Goal: Find specific page/section: Find specific page/section

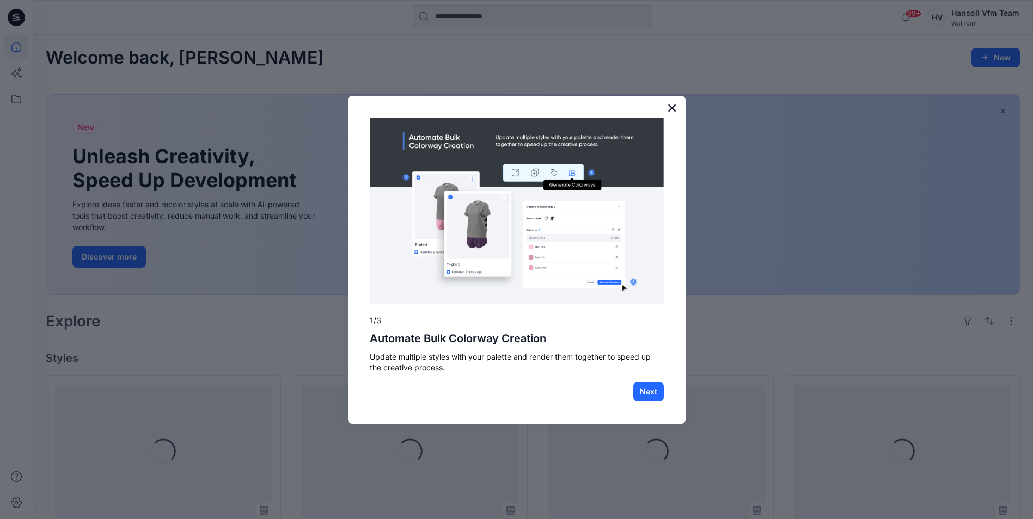
click at [670, 105] on button "×" at bounding box center [672, 107] width 10 height 17
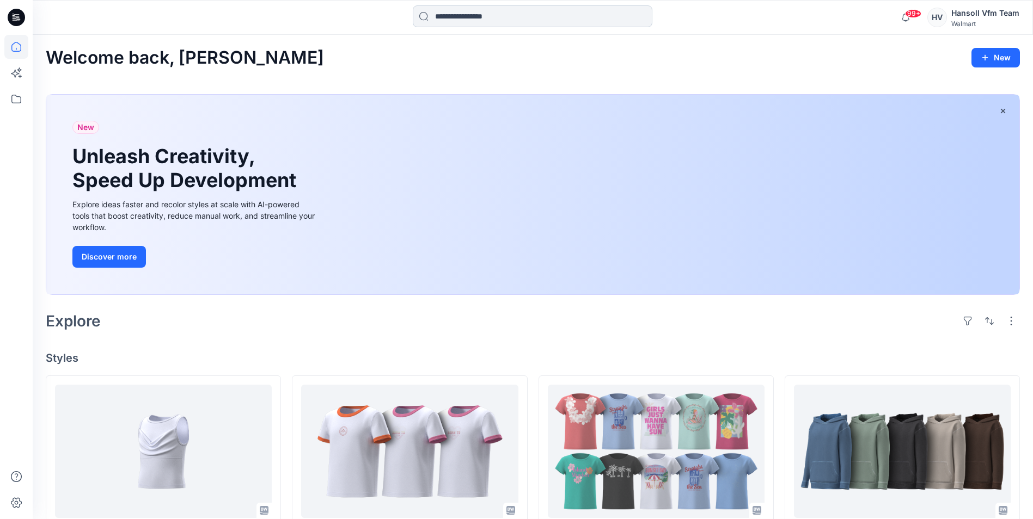
click at [446, 14] on input at bounding box center [533, 16] width 240 height 22
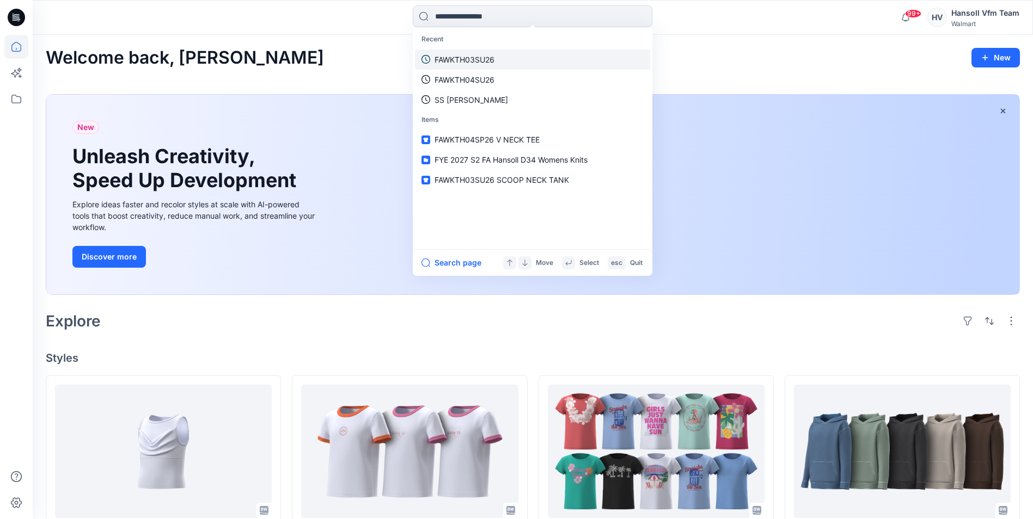
click at [468, 60] on p "FAWKTH03SU26" at bounding box center [464, 59] width 60 height 11
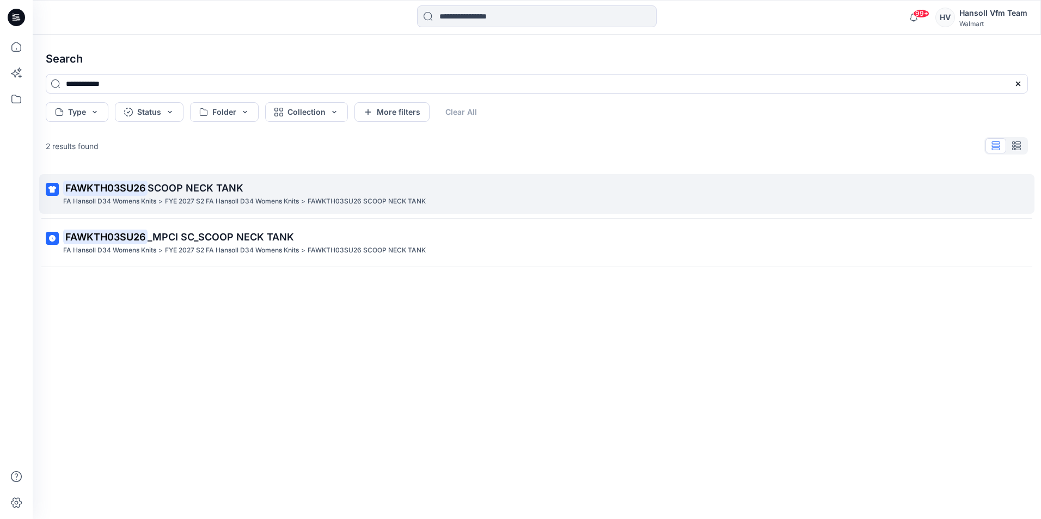
click at [204, 183] on span "SCOOP NECK TANK" at bounding box center [196, 187] width 96 height 11
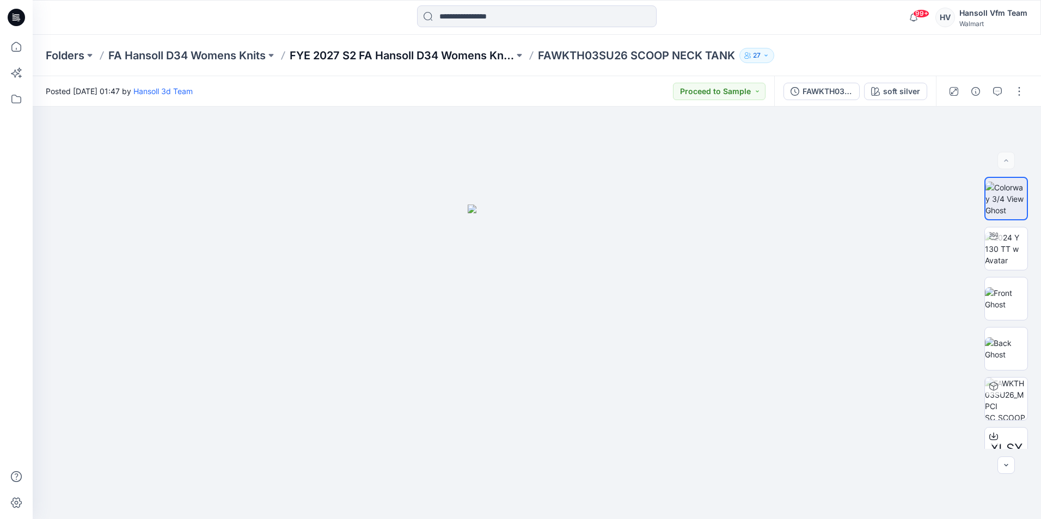
click at [458, 60] on p "FYE 2027 S2 FA Hansoll D34 Womens Knits" at bounding box center [402, 55] width 224 height 15
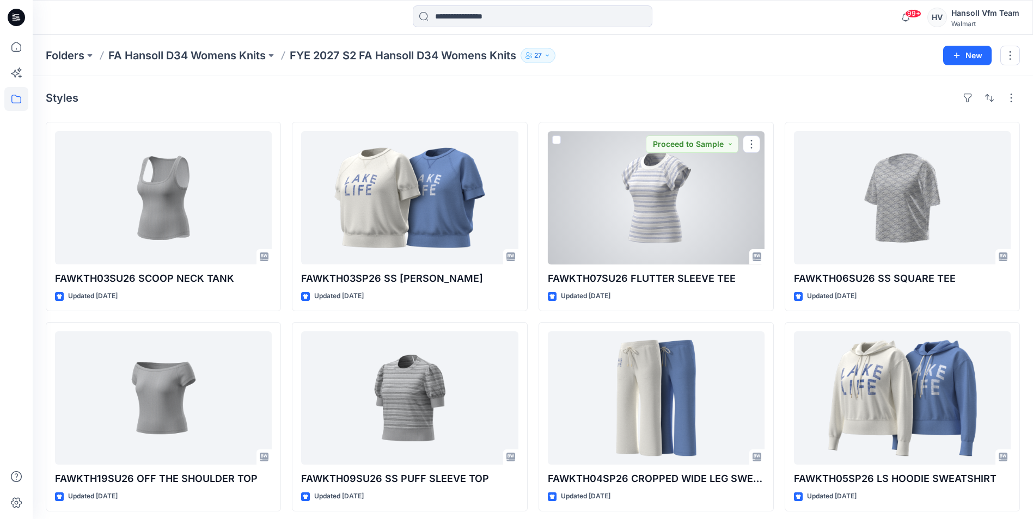
click at [671, 213] on div at bounding box center [656, 197] width 217 height 133
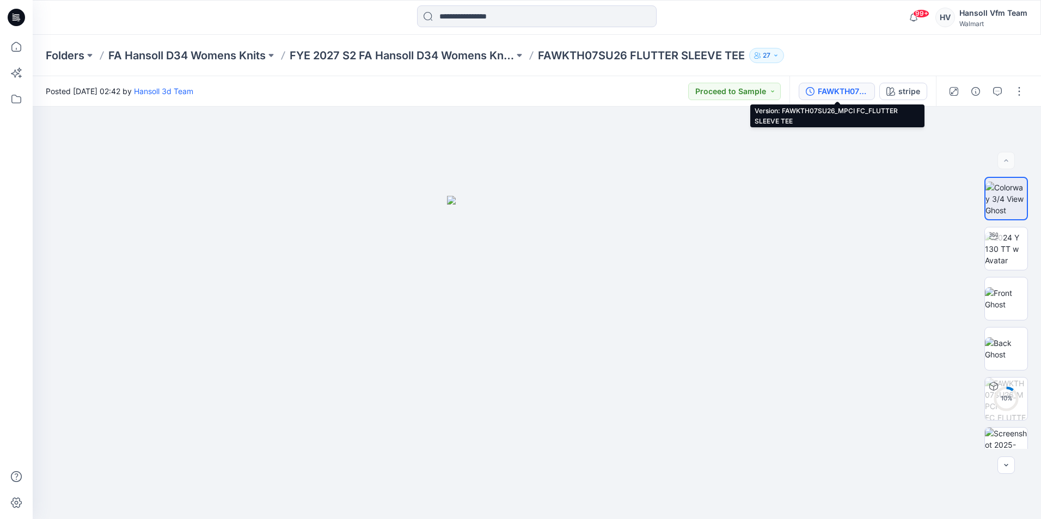
click at [842, 87] on div "FAWKTH07SU26_MPCI FC_FLUTTER SLEEVE TEE" at bounding box center [843, 91] width 50 height 12
